Goal: Information Seeking & Learning: Check status

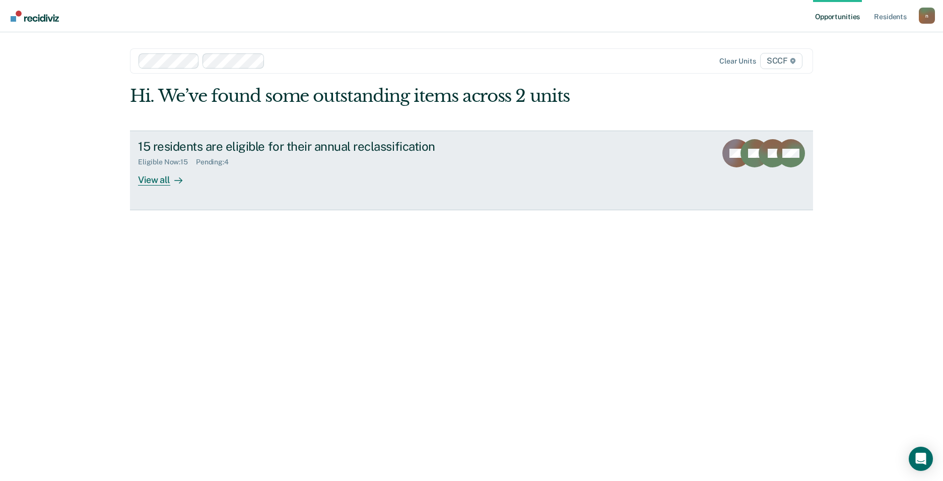
click at [151, 177] on div "View all" at bounding box center [166, 176] width 56 height 20
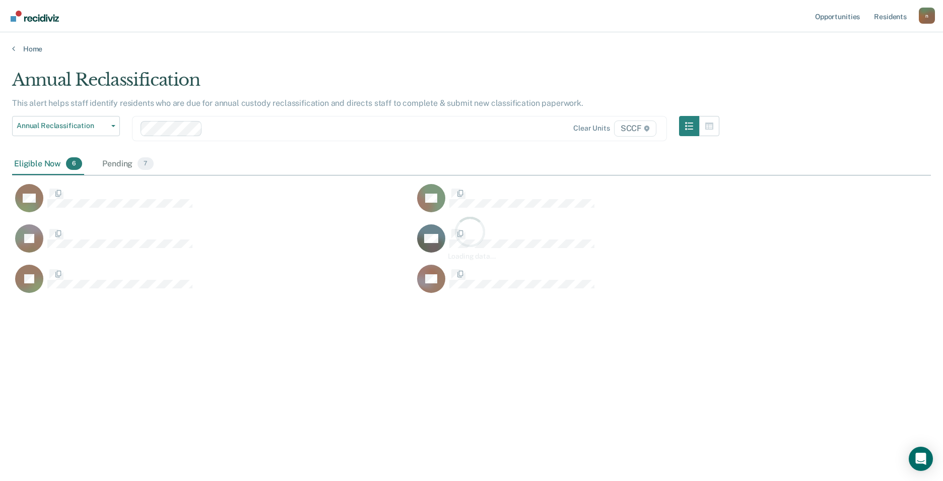
scroll to position [328, 911]
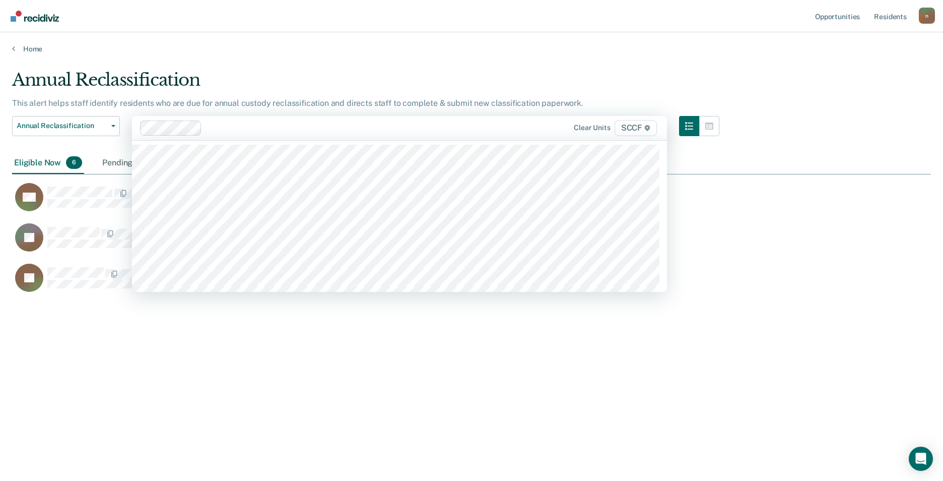
click at [211, 131] on div at bounding box center [354, 128] width 296 height 12
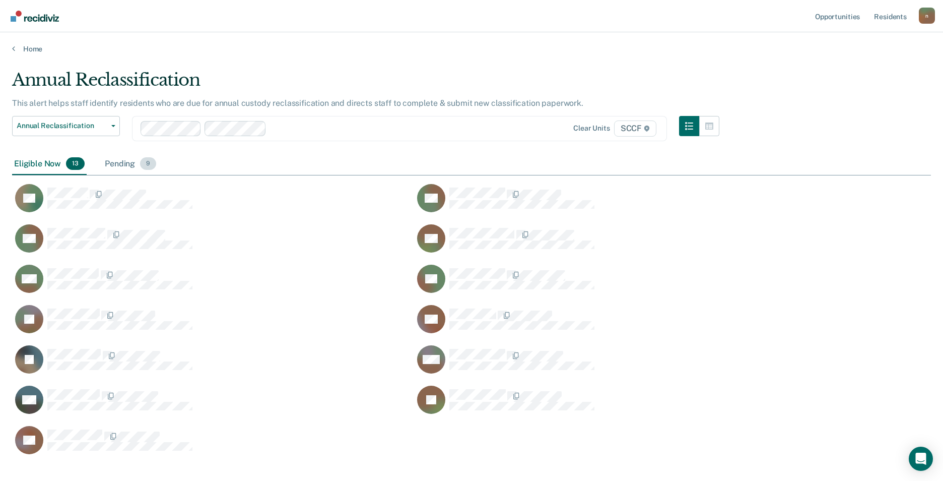
click at [128, 166] on div "Pending 9" at bounding box center [130, 164] width 55 height 22
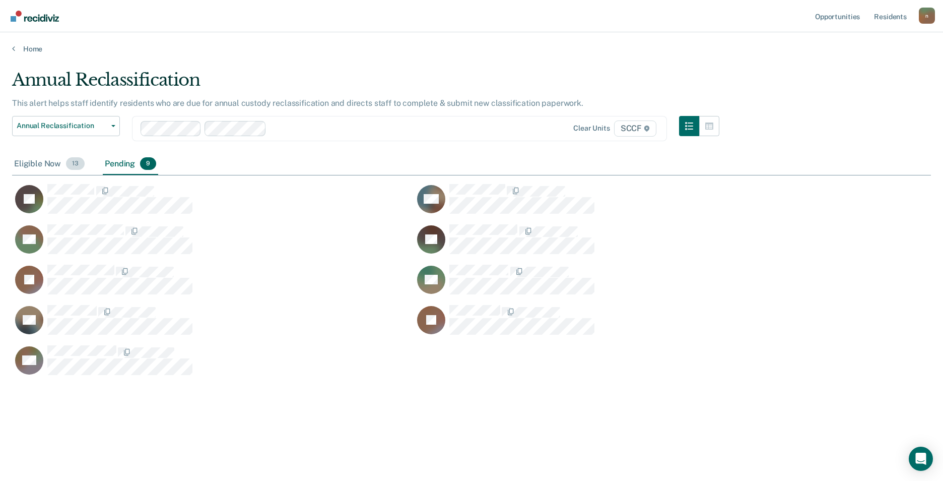
click at [48, 167] on div "Eligible Now 13" at bounding box center [49, 164] width 75 height 22
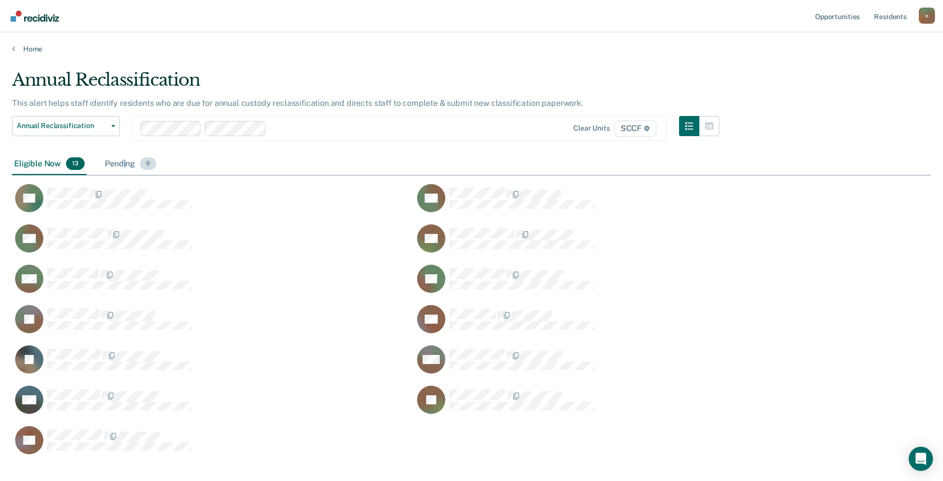
click at [124, 168] on div "Pending 9" at bounding box center [130, 164] width 55 height 22
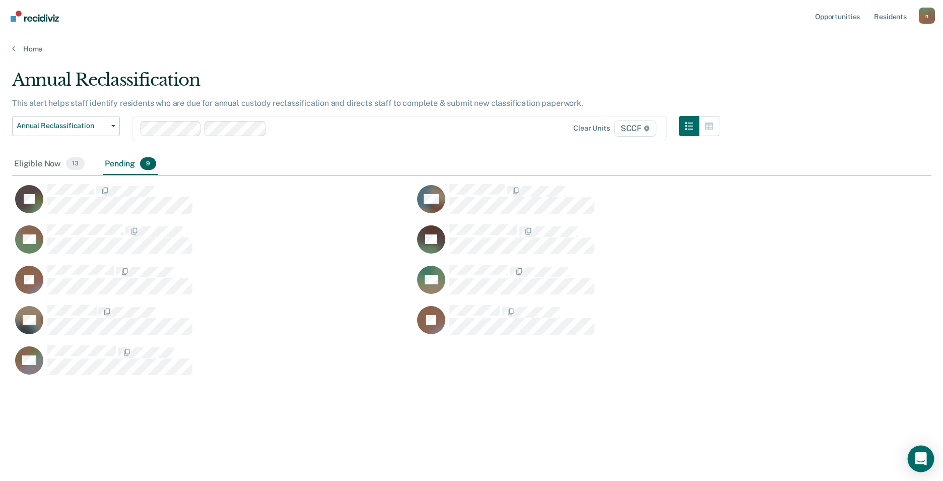
click at [925, 465] on div "Open Intercom Messenger" at bounding box center [921, 458] width 27 height 27
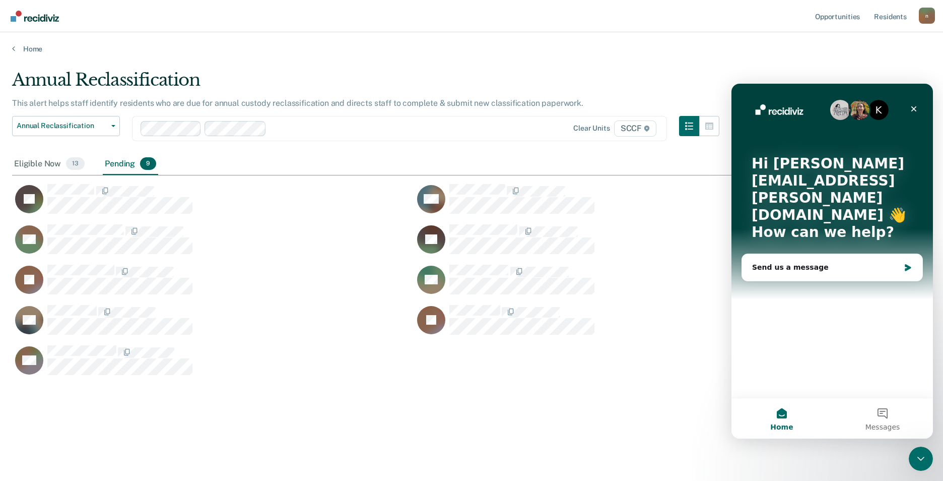
scroll to position [0, 0]
click at [806, 262] on div "Send us a message" at bounding box center [826, 267] width 148 height 11
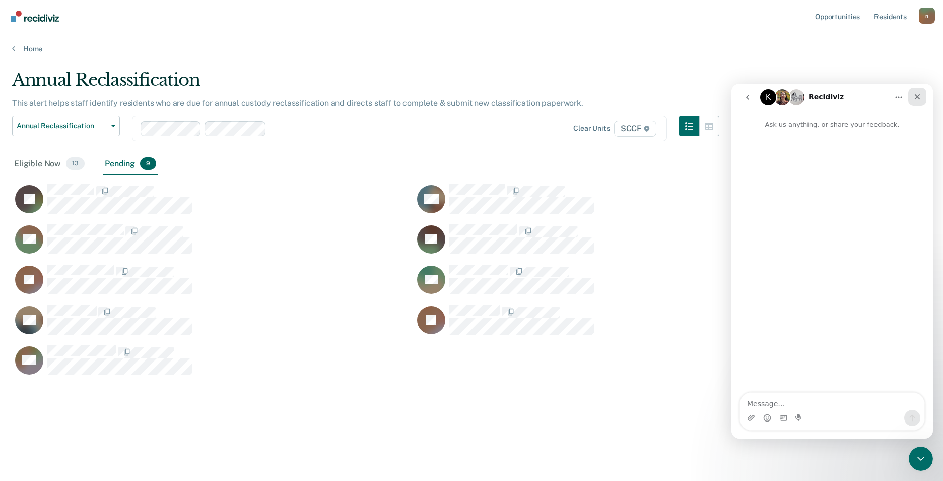
click at [921, 92] on div "Close" at bounding box center [917, 97] width 18 height 18
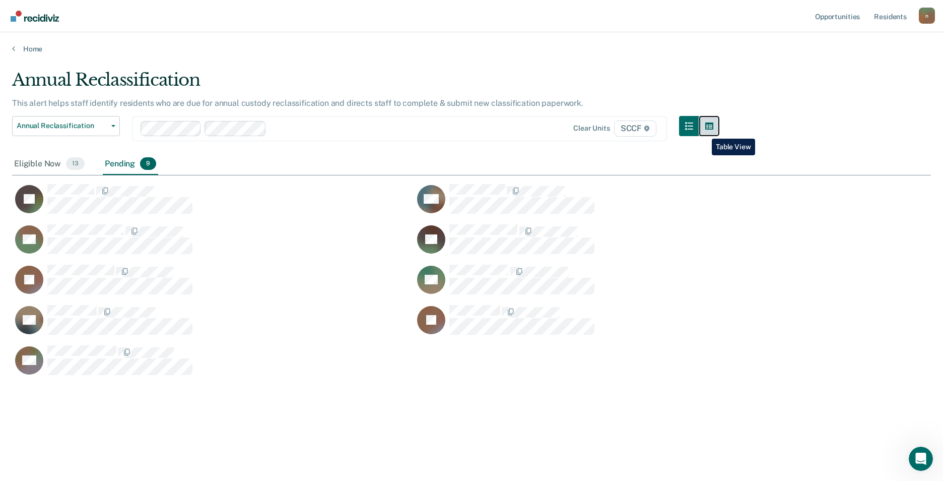
click at [704, 131] on button "button" at bounding box center [709, 126] width 20 height 20
